Goal: Share content: Share content

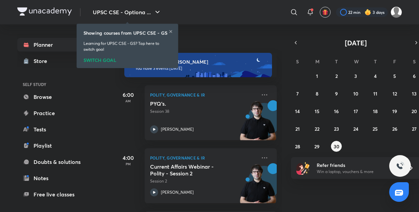
click at [170, 32] on icon at bounding box center [171, 31] width 3 height 3
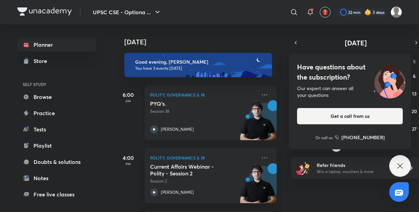
scroll to position [60, 0]
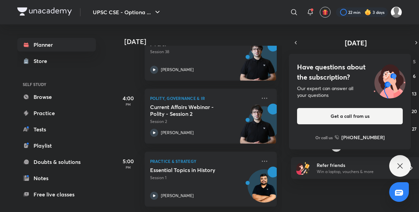
click at [402, 170] on icon at bounding box center [400, 166] width 8 height 8
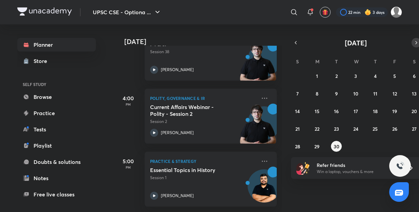
click at [418, 45] on icon "button" at bounding box center [416, 43] width 5 height 6
click at [358, 73] on button "1" at bounding box center [356, 76] width 11 height 11
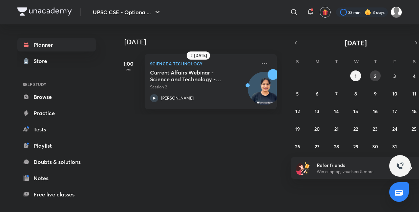
click at [376, 77] on abbr "2" at bounding box center [375, 76] width 2 height 6
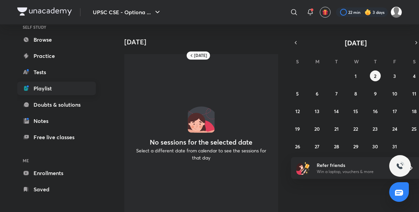
scroll to position [60, 0]
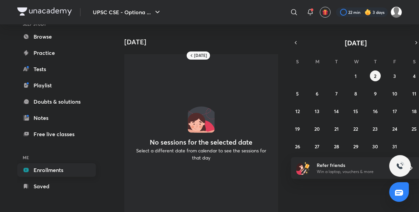
click at [60, 175] on link "Enrollments" at bounding box center [56, 170] width 79 height 14
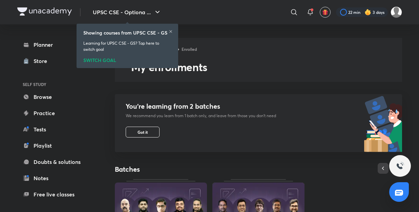
click at [173, 33] on icon at bounding box center [171, 31] width 4 height 4
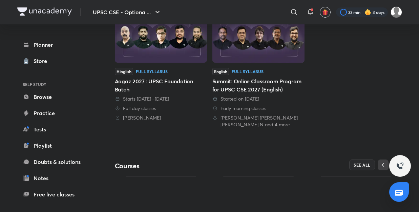
scroll to position [208, 0]
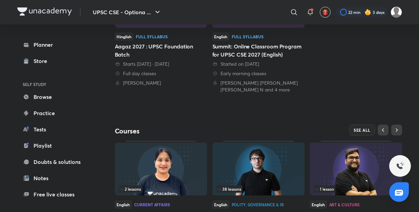
click at [178, 62] on div "Starts today · 30 Sept 2025" at bounding box center [161, 64] width 92 height 7
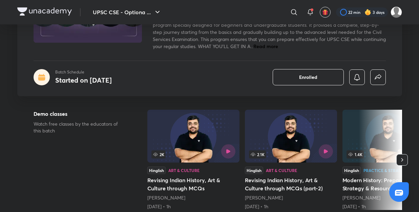
scroll to position [89, 0]
click at [376, 80] on icon "button" at bounding box center [378, 77] width 8 height 8
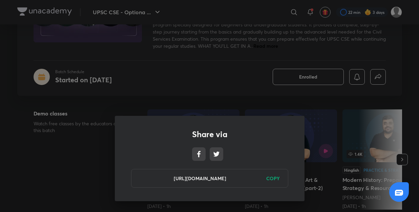
click at [279, 183] on div "[URL][DOMAIN_NAME] COPY" at bounding box center [209, 178] width 157 height 19
click at [275, 181] on h6 "COPY" at bounding box center [273, 178] width 14 height 7
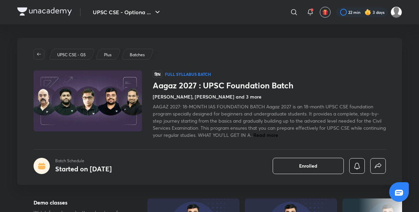
click at [357, 168] on icon "button" at bounding box center [357, 166] width 8 height 8
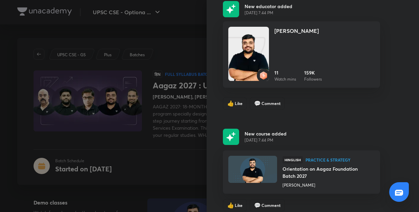
scroll to position [198, 0]
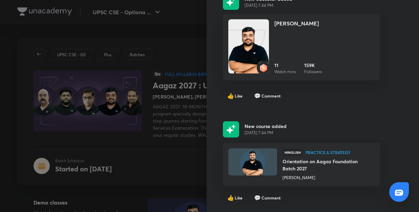
click at [233, 133] on img at bounding box center [231, 129] width 16 height 16
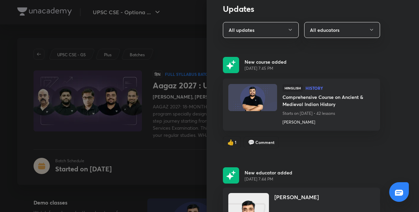
scroll to position [0, 0]
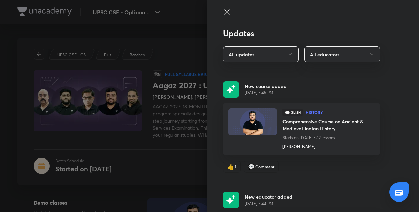
click at [227, 15] on icon at bounding box center [227, 12] width 8 height 8
